Goal: Navigation & Orientation: Find specific page/section

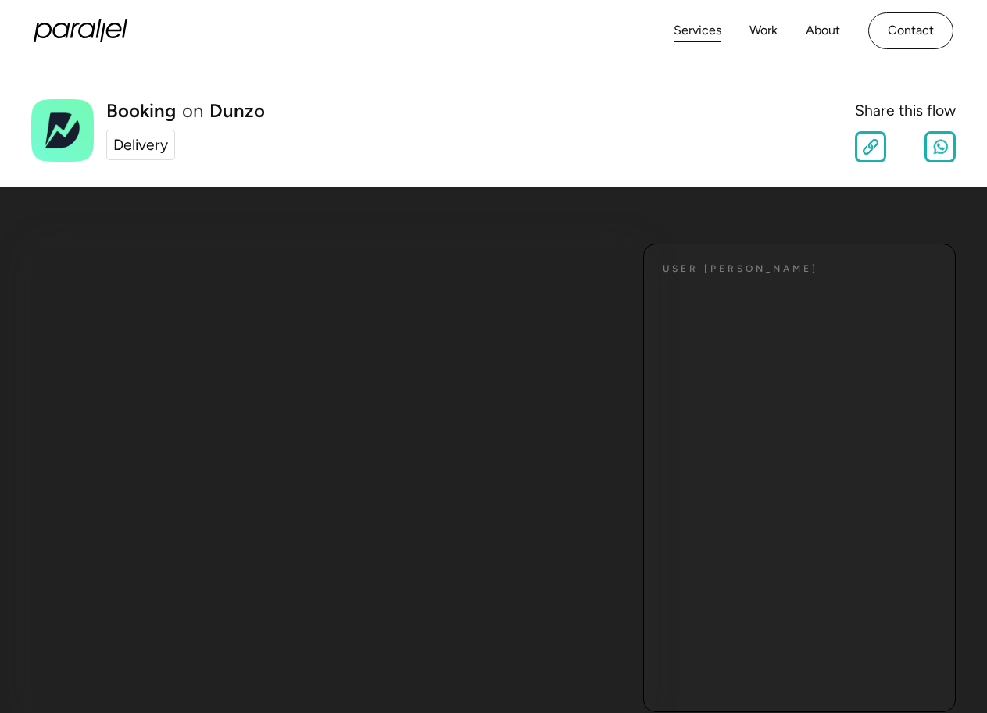
click at [695, 36] on link "Services" at bounding box center [697, 31] width 48 height 23
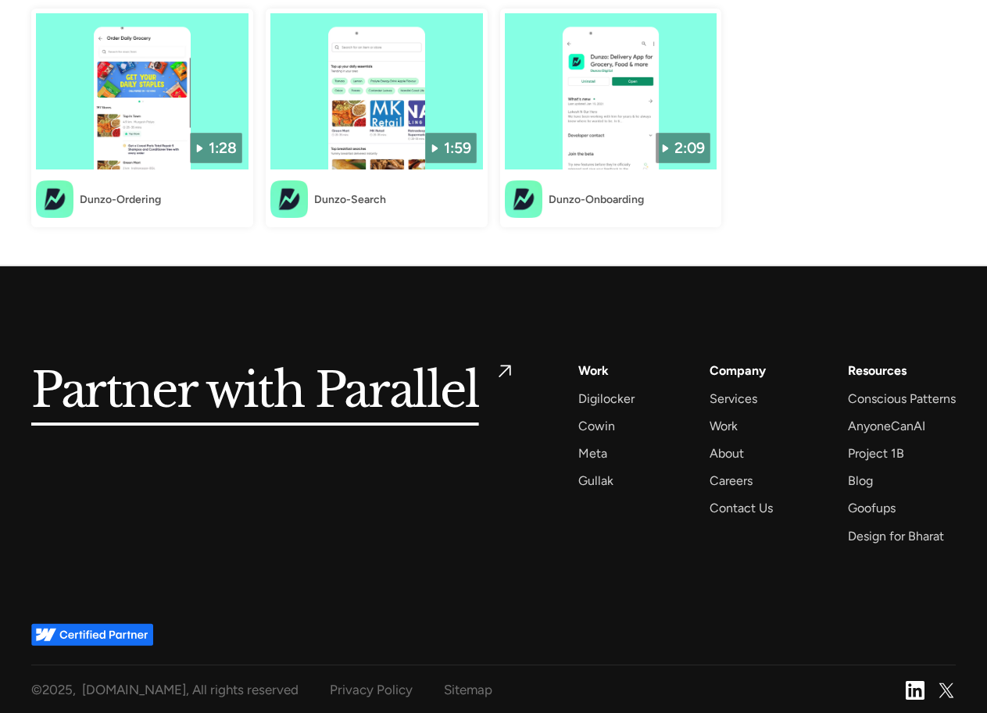
scroll to position [1719, 0]
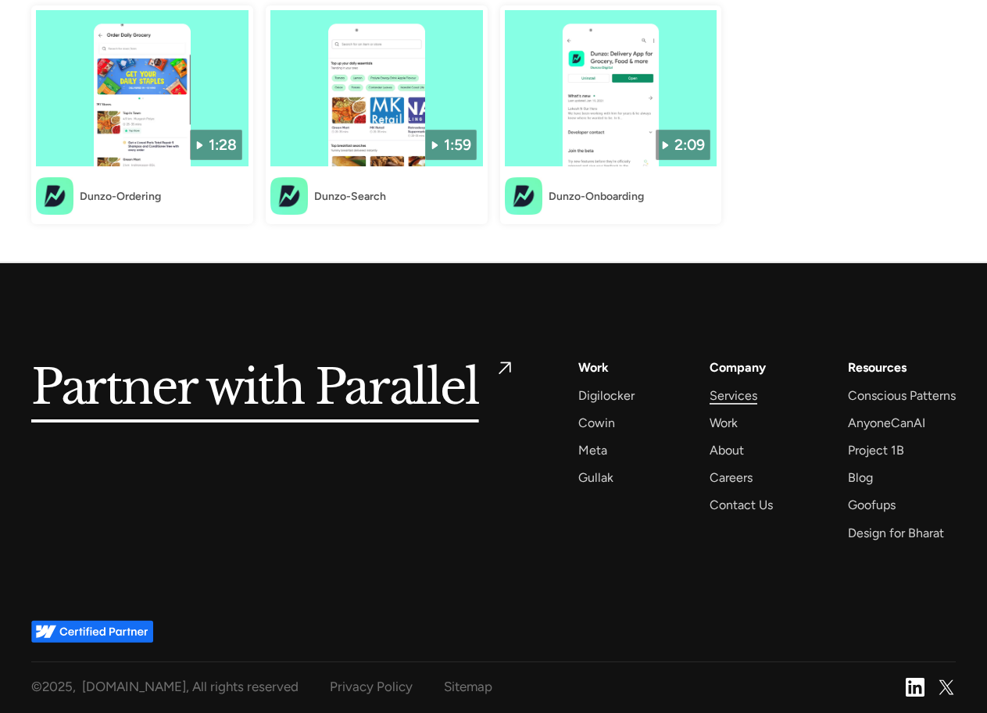
click at [722, 399] on div "Services" at bounding box center [733, 395] width 48 height 21
